Goal: Check status: Check status

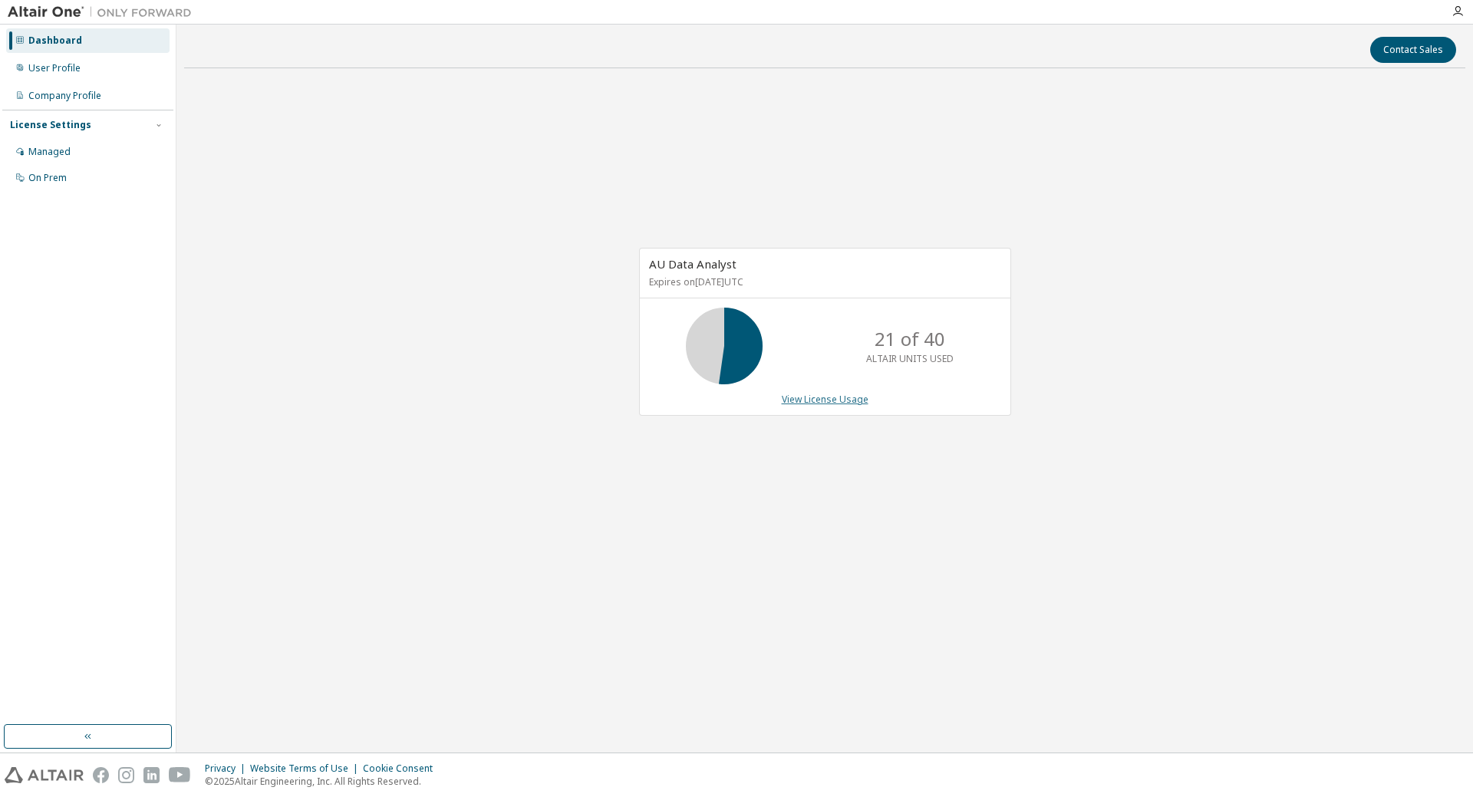
click at [796, 398] on link "View License Usage" at bounding box center [825, 399] width 87 height 13
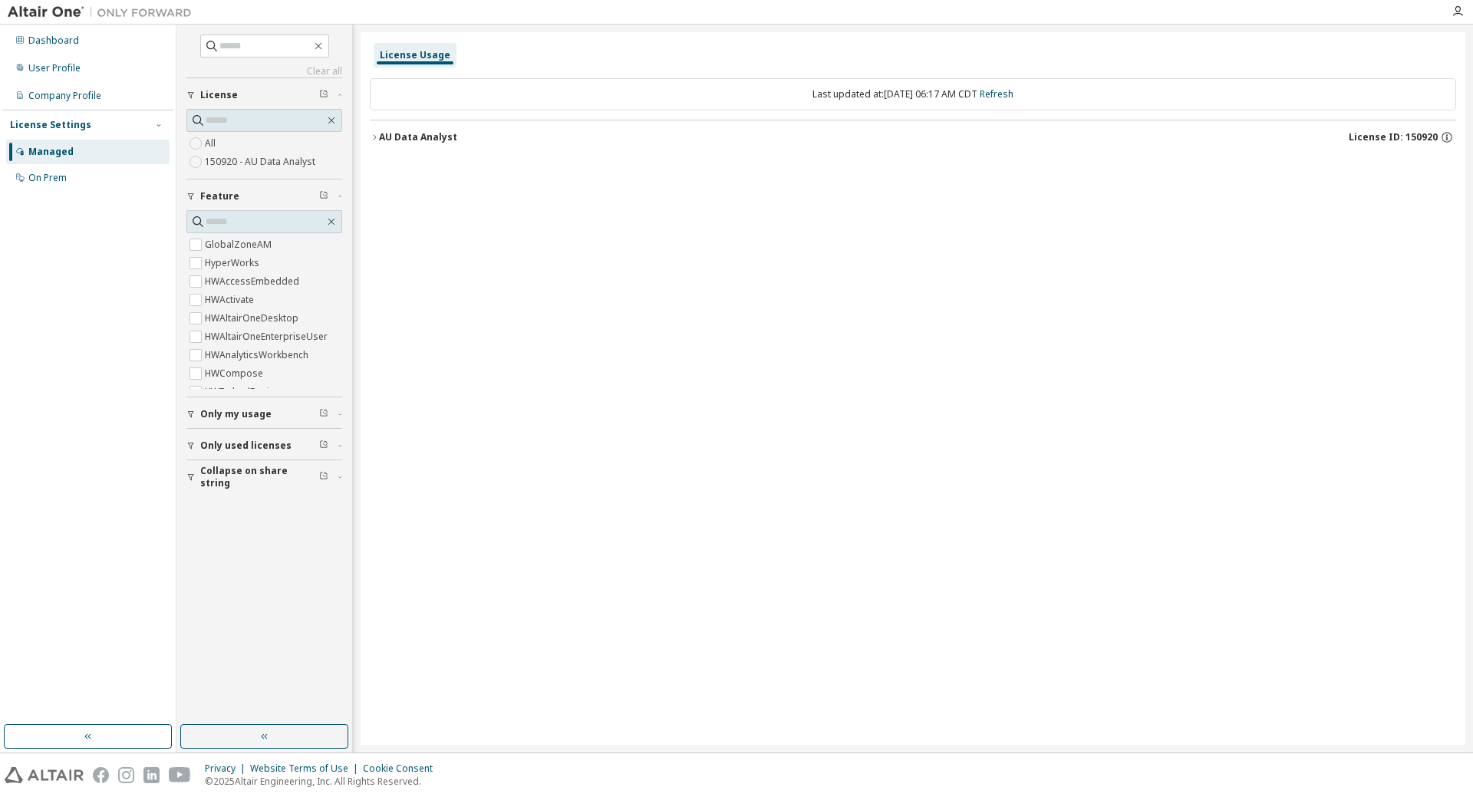
click at [375, 137] on icon "button" at bounding box center [374, 137] width 9 height 9
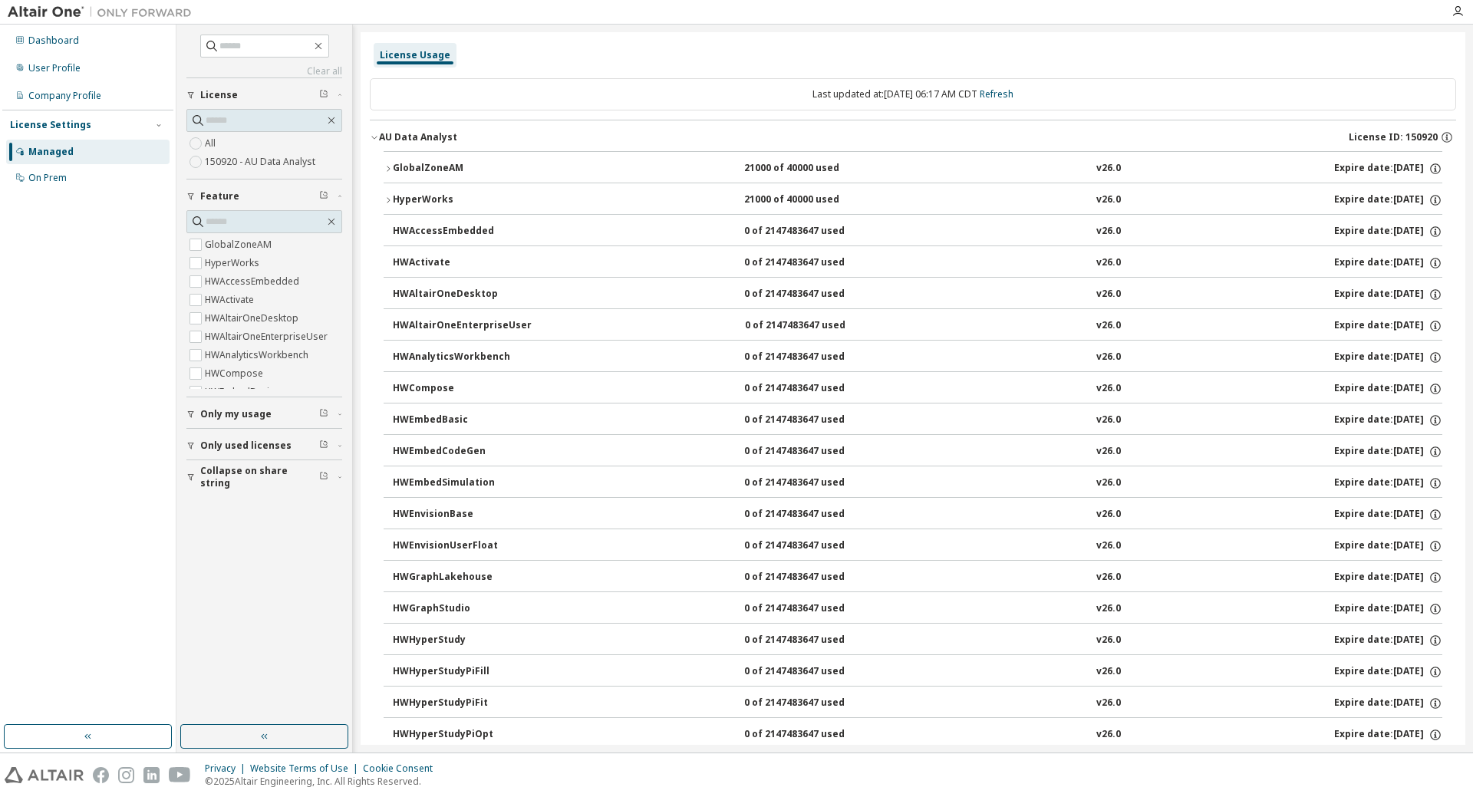
click at [389, 169] on icon "button" at bounding box center [388, 168] width 9 height 9
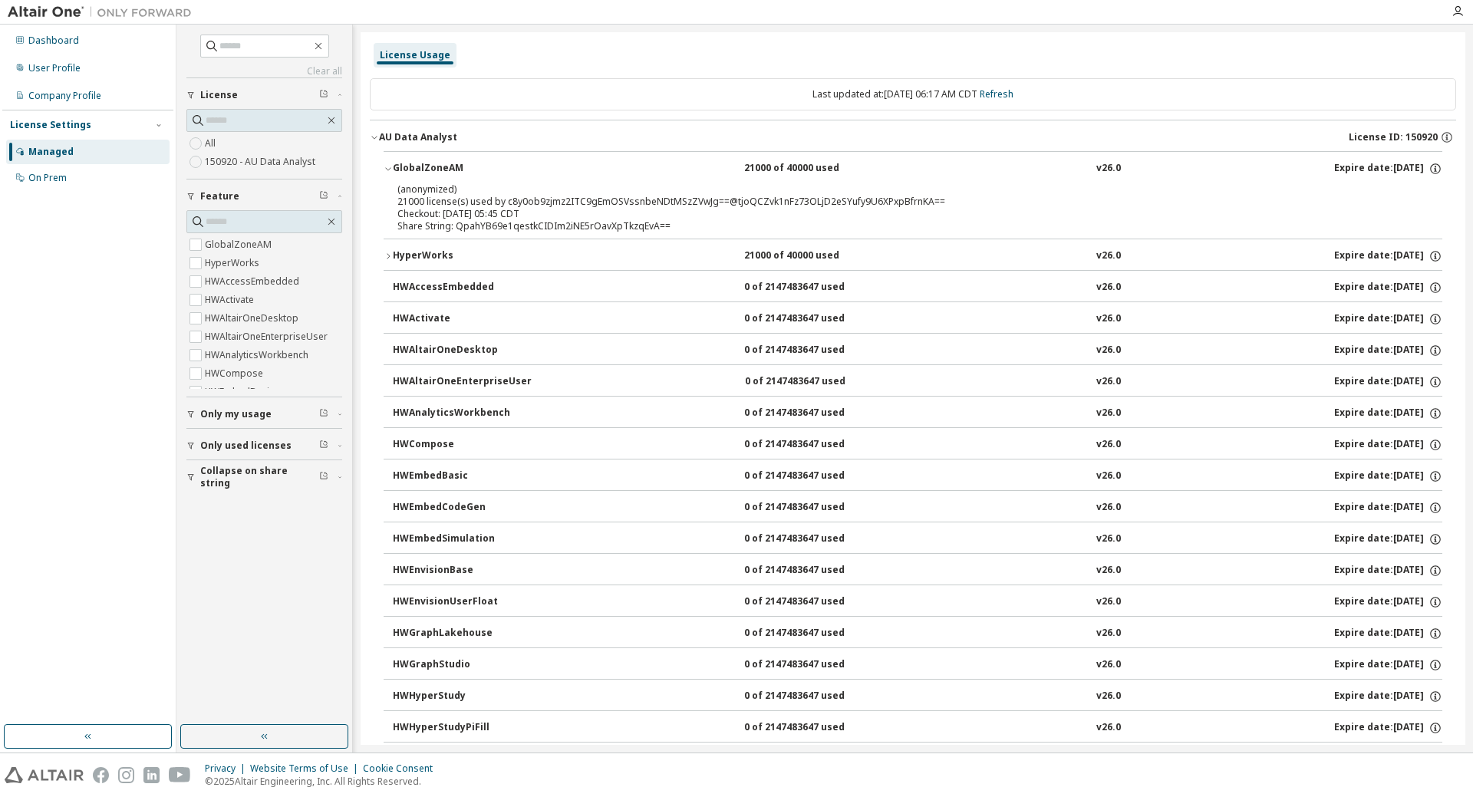
click at [390, 255] on icon "button" at bounding box center [388, 256] width 9 height 9
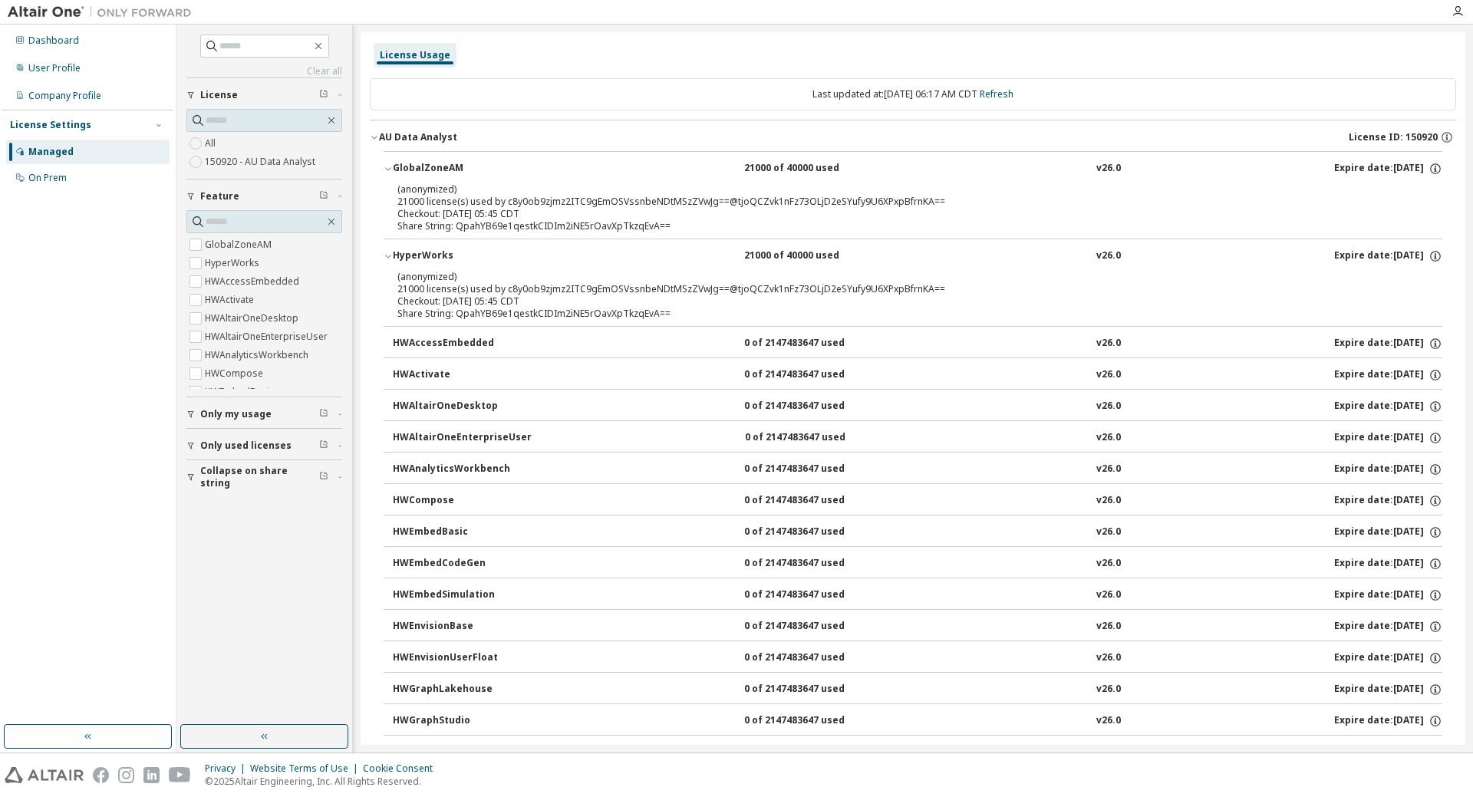
click at [374, 134] on icon "button" at bounding box center [374, 137] width 9 height 9
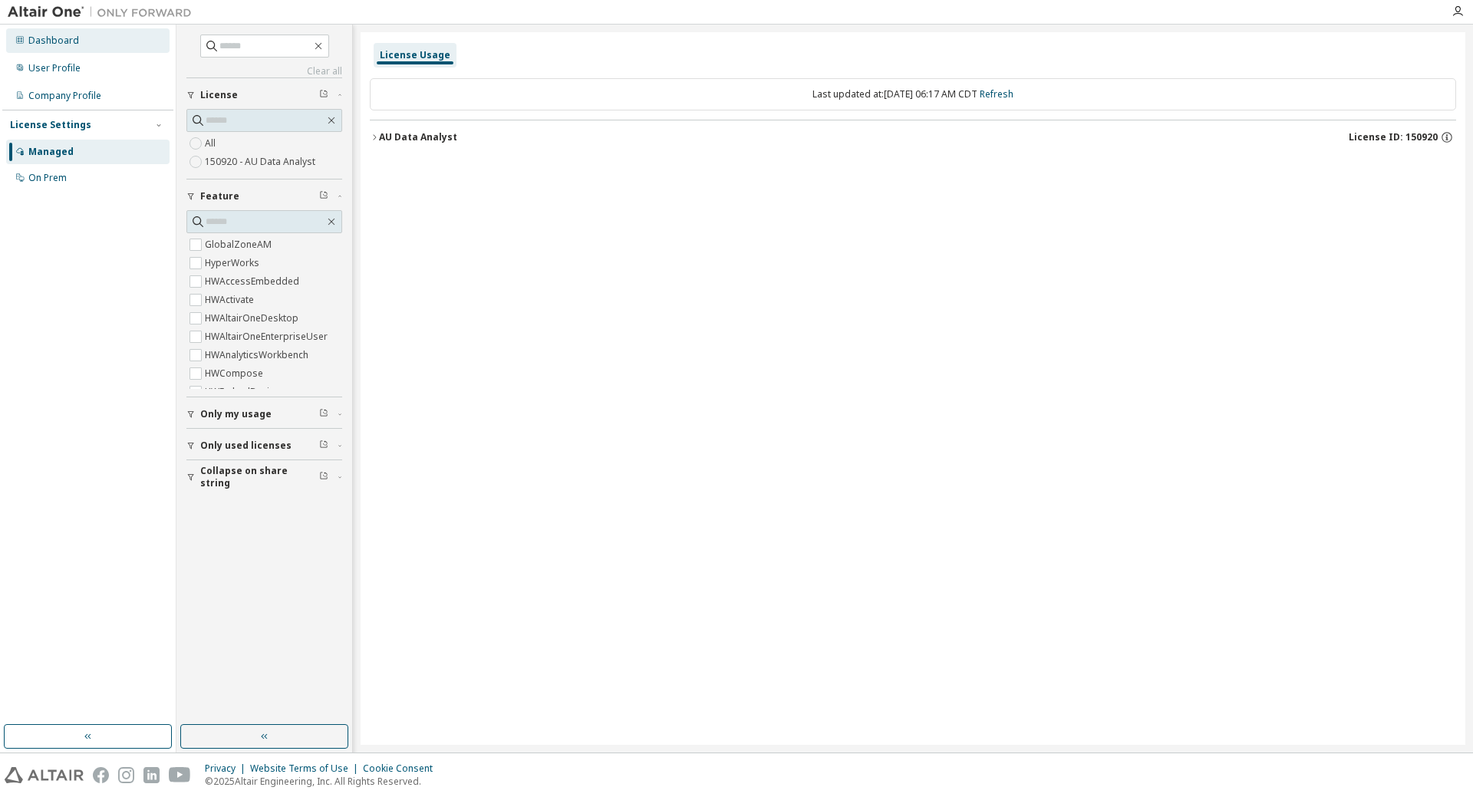
click at [92, 44] on div "Dashboard" at bounding box center [87, 40] width 163 height 25
